Goal: Find specific page/section: Find specific page/section

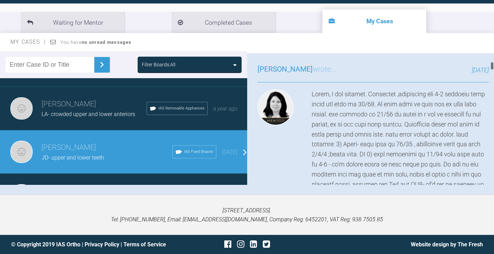
scroll to position [535, 0]
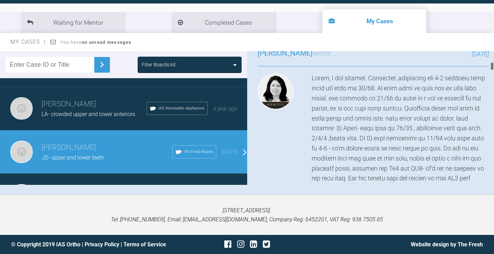
click at [493, 67] on div at bounding box center [492, 66] width 2 height 9
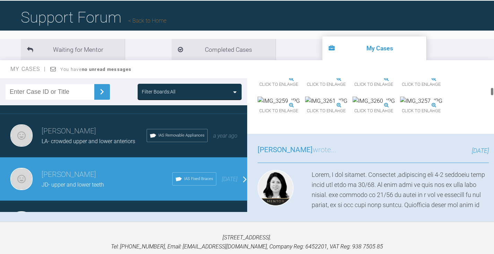
scroll to position [431, 0]
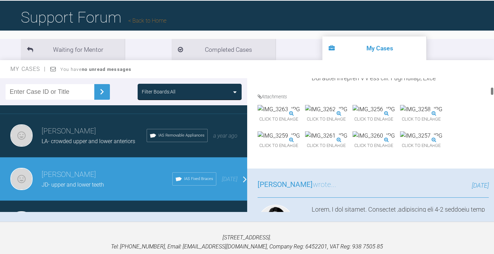
click at [395, 114] on img at bounding box center [374, 109] width 42 height 9
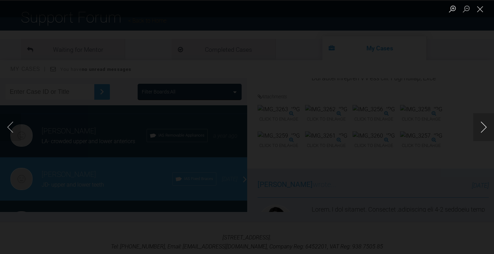
click at [487, 125] on button "Next image" at bounding box center [483, 127] width 21 height 28
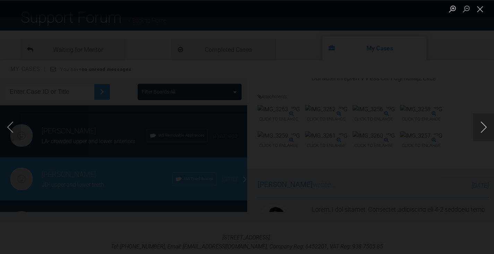
click at [487, 125] on button "Next image" at bounding box center [483, 127] width 21 height 28
click at [485, 128] on button "Next image" at bounding box center [483, 127] width 21 height 28
click at [482, 130] on button "Next image" at bounding box center [483, 127] width 21 height 28
click at [13, 128] on button "Previous image" at bounding box center [10, 127] width 21 height 28
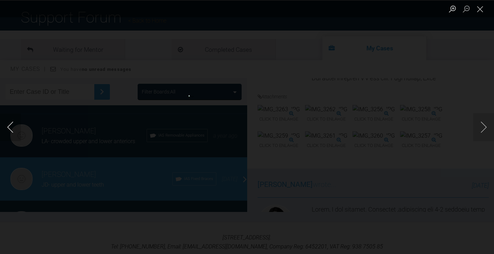
click at [13, 128] on button "Previous image" at bounding box center [10, 127] width 21 height 28
